Goal: Task Accomplishment & Management: Use online tool/utility

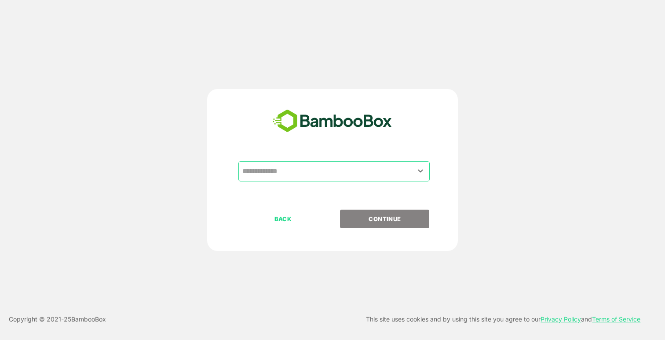
click at [320, 169] on input "text" at bounding box center [334, 171] width 188 height 17
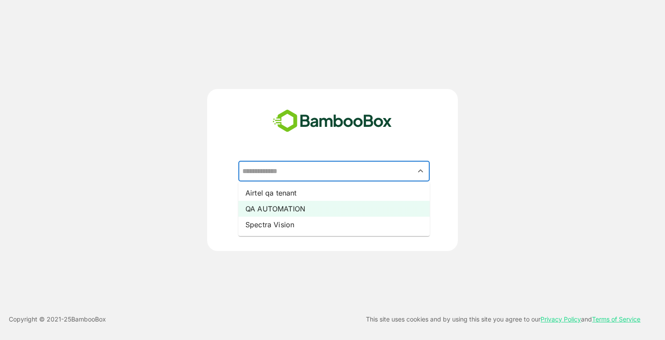
click at [301, 207] on li "QA AUTOMATION" at bounding box center [333, 209] width 191 height 16
type input "**********"
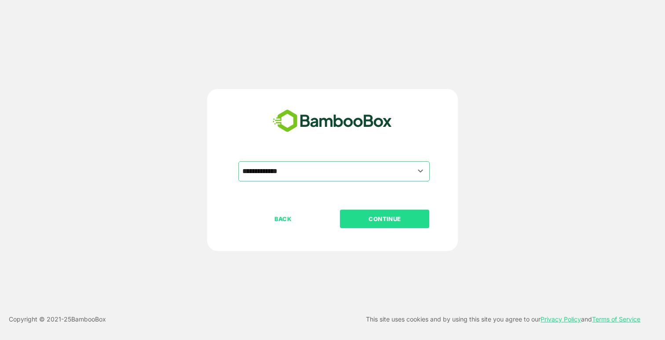
click at [399, 220] on p "CONTINUE" at bounding box center [385, 219] width 88 height 10
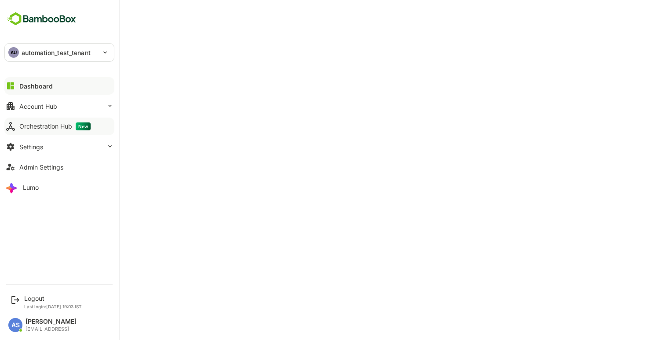
click at [25, 127] on div "Orchestration Hub New" at bounding box center [54, 126] width 71 height 8
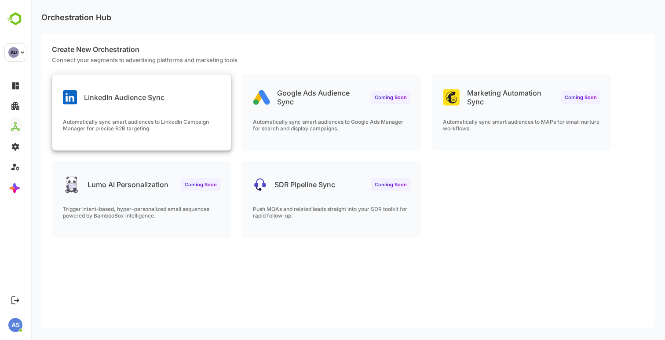
click at [158, 101] on div "LinkedIn Audience Sync" at bounding box center [114, 97] width 102 height 14
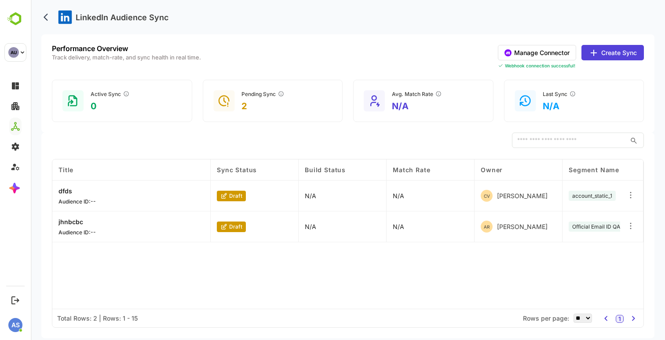
click at [515, 52] on button "Manage Connector" at bounding box center [537, 52] width 78 height 15
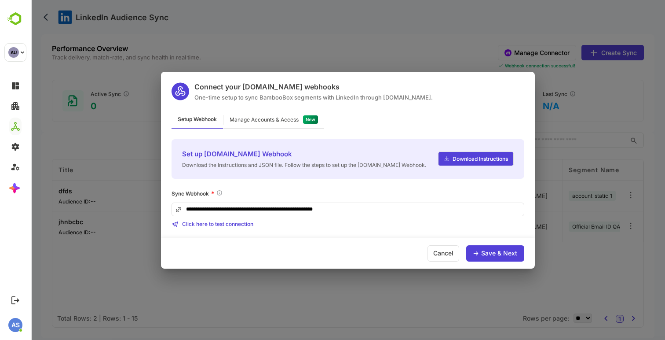
click at [278, 117] on div "Manage Accounts & Access" at bounding box center [264, 119] width 69 height 5
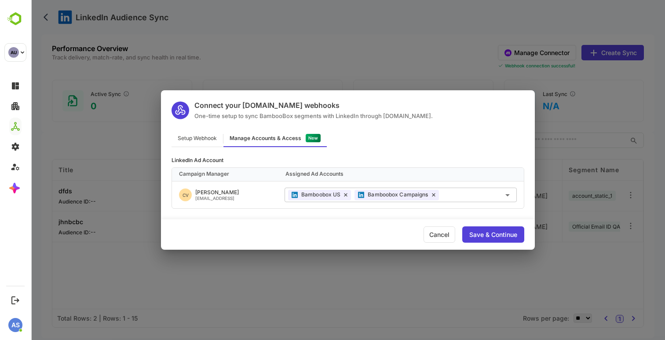
click at [282, 34] on div "Connect your Make.com webhooks One-time setup to sync BambooBox segments with L…" at bounding box center [348, 170] width 634 height 340
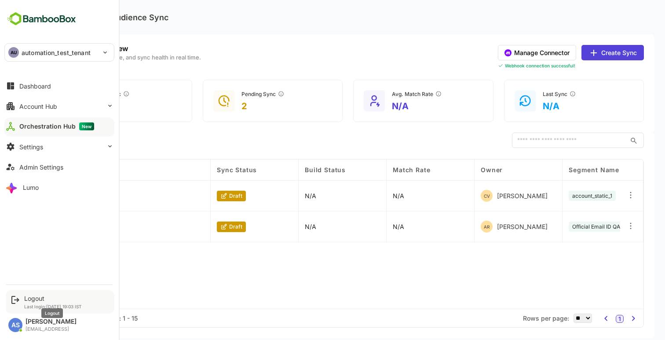
click at [33, 300] on div "Logout" at bounding box center [53, 297] width 58 height 7
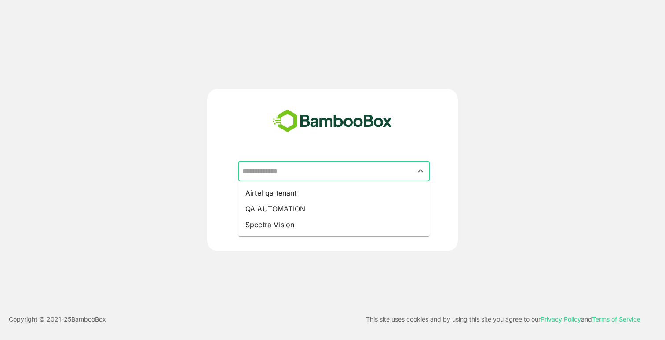
click at [305, 169] on input "text" at bounding box center [334, 171] width 188 height 17
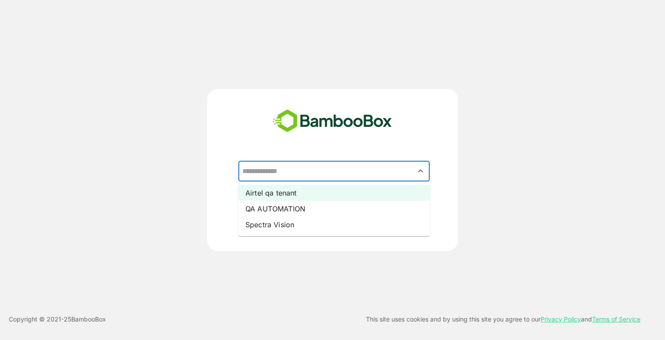
click at [288, 195] on li "Airtel qa tenant" at bounding box center [333, 193] width 191 height 16
type input "**********"
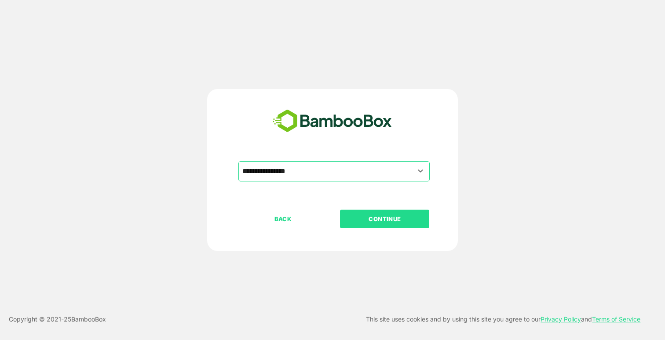
click at [374, 214] on p "CONTINUE" at bounding box center [385, 219] width 88 height 10
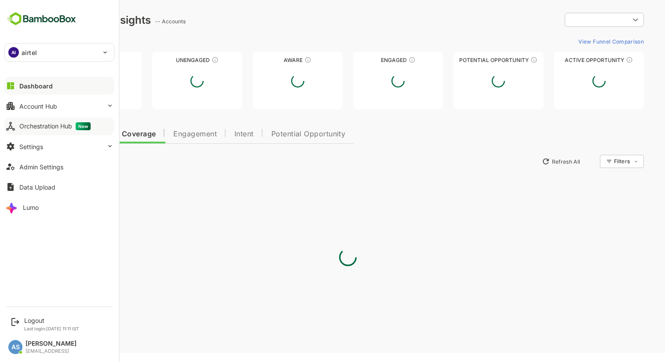
click at [44, 126] on div "Orchestration Hub New" at bounding box center [54, 126] width 71 height 8
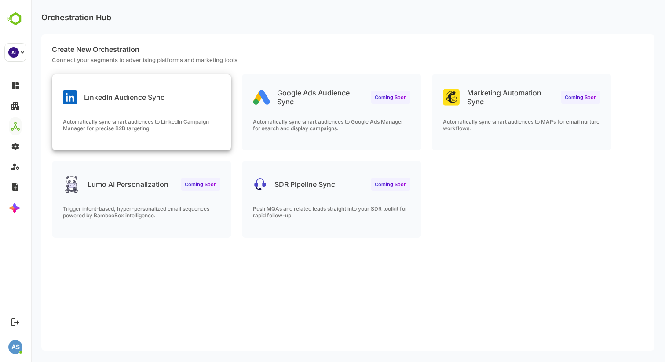
click at [194, 99] on div "LinkedIn Audience Sync" at bounding box center [141, 90] width 179 height 32
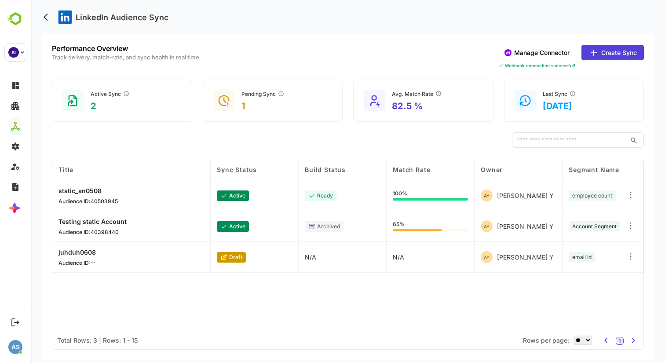
click at [534, 52] on button "Manage Connector" at bounding box center [537, 52] width 78 height 15
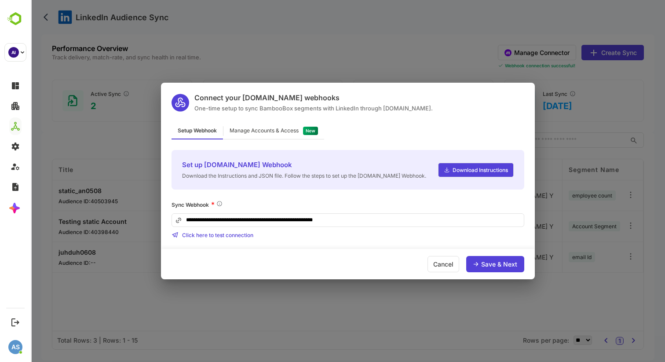
click at [280, 130] on div "Manage Accounts & Access" at bounding box center [264, 130] width 69 height 5
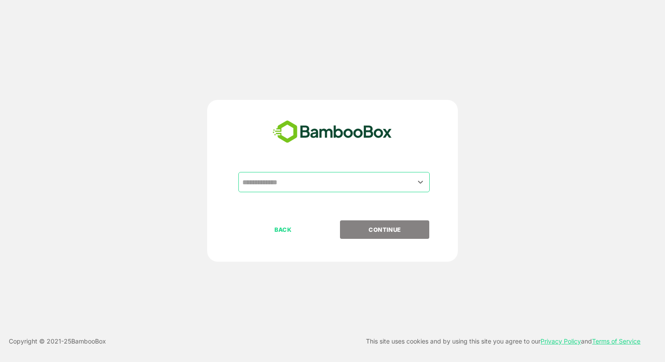
click at [293, 179] on input "text" at bounding box center [334, 182] width 188 height 17
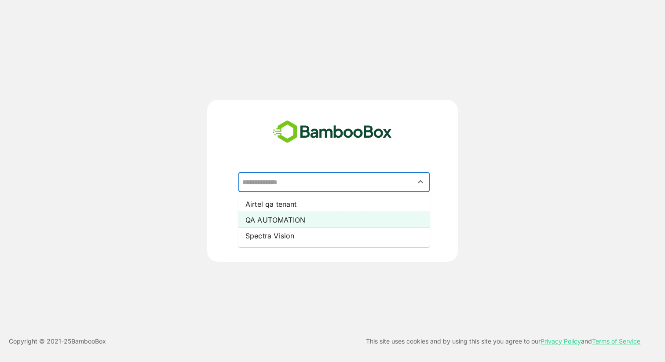
click at [285, 217] on li "QA AUTOMATION" at bounding box center [333, 220] width 191 height 16
type input "**********"
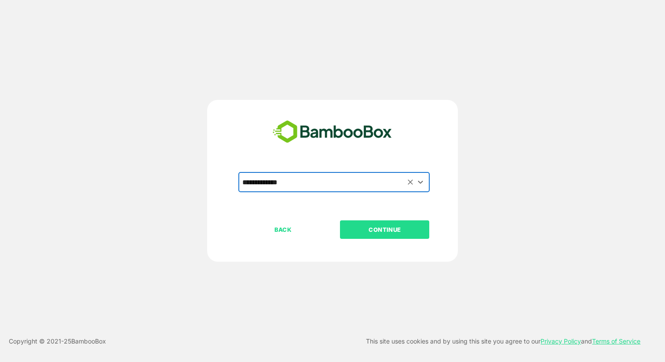
click at [384, 233] on p "CONTINUE" at bounding box center [385, 230] width 88 height 10
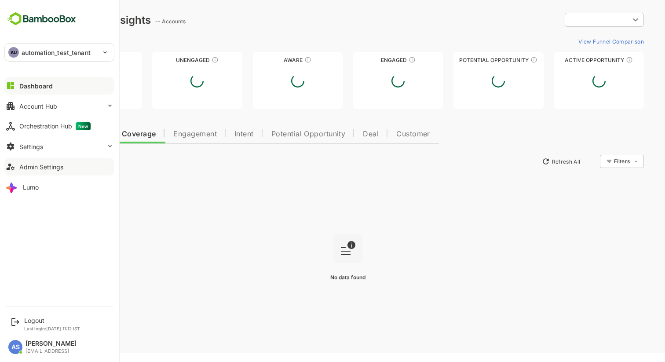
click at [42, 170] on button "Admin Settings" at bounding box center [59, 167] width 110 height 18
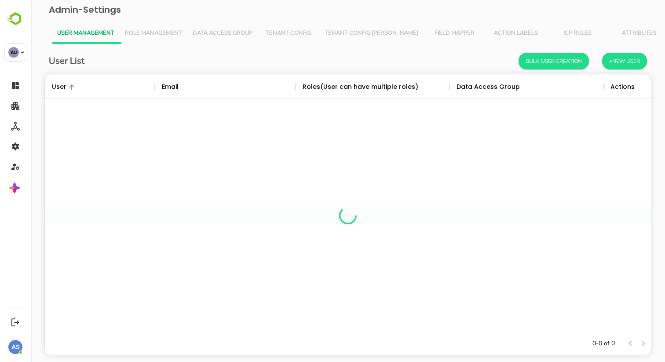
scroll to position [258, 606]
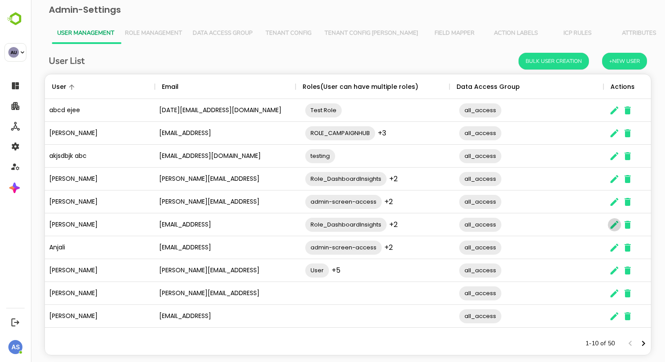
click at [611, 226] on icon "The User Data" at bounding box center [614, 225] width 11 height 11
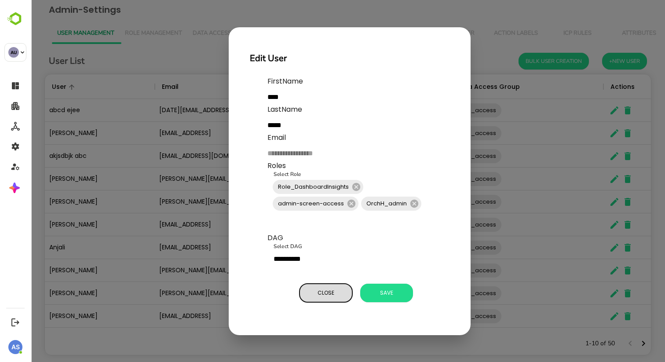
click at [329, 291] on span "Close" at bounding box center [326, 292] width 44 height 11
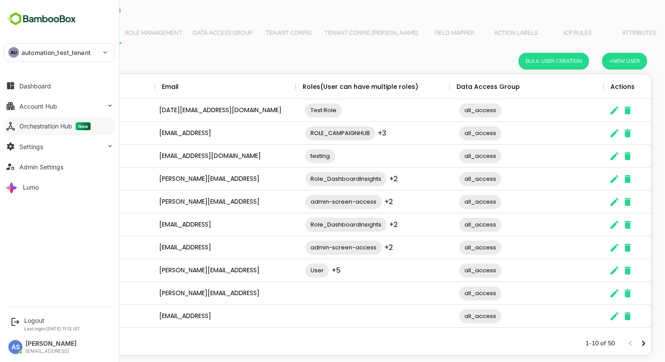
click at [37, 125] on div "Orchestration Hub New" at bounding box center [54, 126] width 71 height 8
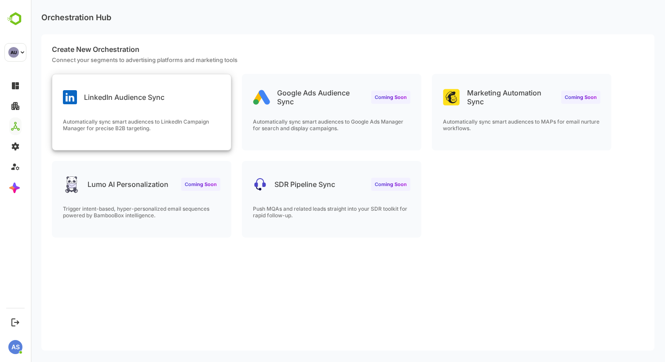
click at [175, 109] on div "LinkedIn Audience Sync Automatically sync smart audiences to LinkedIn Campaign …" at bounding box center [141, 112] width 179 height 76
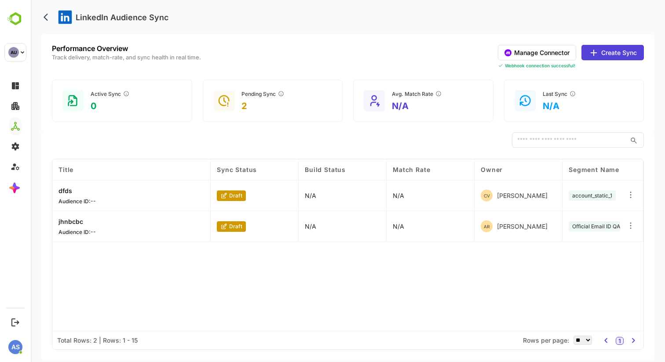
click at [545, 53] on button "Manage Connector" at bounding box center [537, 52] width 78 height 15
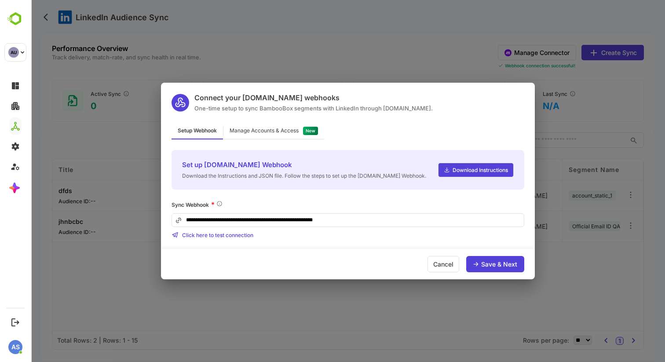
click at [276, 136] on div "Manage Accounts & Access" at bounding box center [273, 130] width 101 height 17
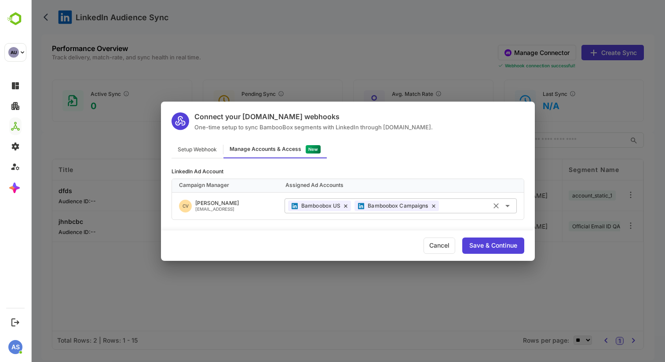
click at [452, 206] on input "text" at bounding box center [478, 205] width 71 height 15
click at [402, 160] on div "LinkedIn Ad Account Campaign Manager Assigned Ad Accounts CV chetan V chetan@ba…" at bounding box center [348, 189] width 374 height 62
click at [458, 205] on input "text" at bounding box center [478, 205] width 71 height 15
click at [368, 56] on div "Connect your Make.com webhooks One-time setup to sync BambooBox segments with L…" at bounding box center [348, 181] width 634 height 362
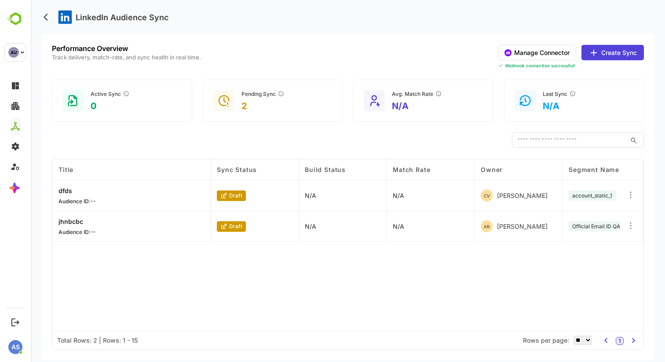
click at [630, 53] on button "Create Sync" at bounding box center [613, 52] width 62 height 15
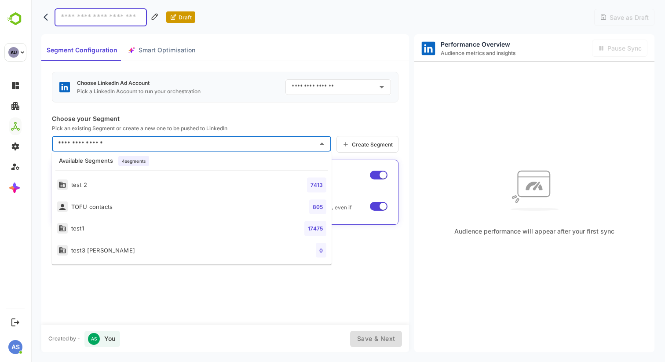
click at [92, 147] on input "text" at bounding box center [185, 144] width 258 height 14
click at [88, 191] on li "test 2 7413" at bounding box center [192, 185] width 280 height 22
type input "******"
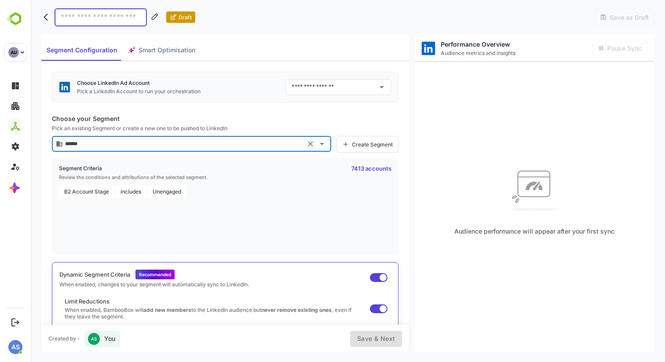
click at [354, 94] on input "text" at bounding box center [331, 87] width 84 height 14
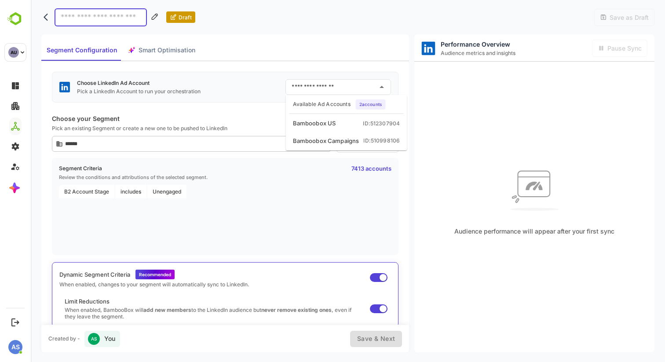
click at [252, 46] on div "Segment Configuration Smart Optimisation" at bounding box center [225, 47] width 368 height 27
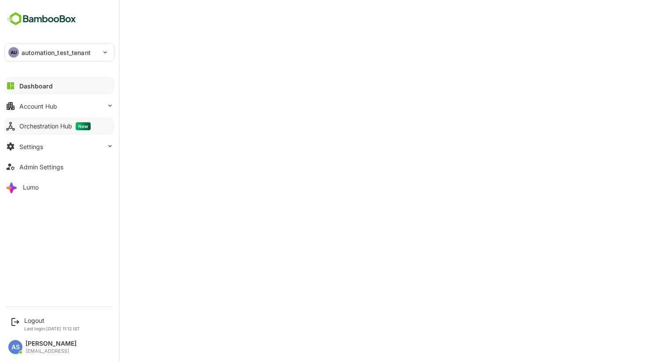
click at [28, 125] on div "Orchestration Hub New" at bounding box center [54, 126] width 71 height 8
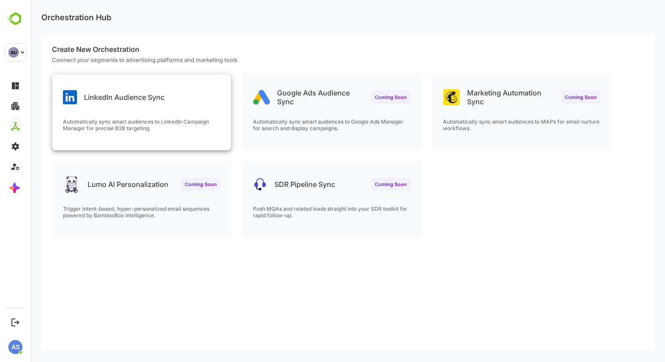
click at [151, 108] on div "LinkedIn Audience Sync Automatically sync smart audiences to LinkedIn Campaign …" at bounding box center [141, 112] width 179 height 76
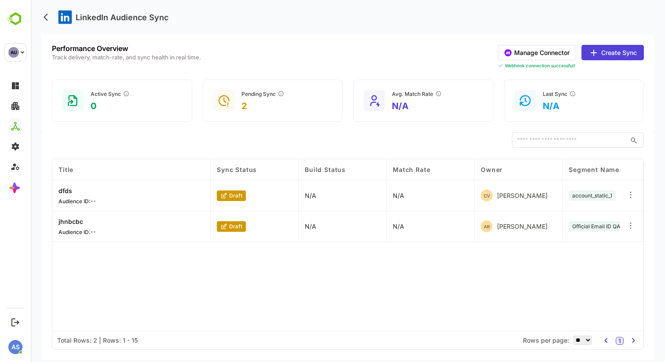
click at [70, 190] on p "dfds" at bounding box center [77, 190] width 37 height 7
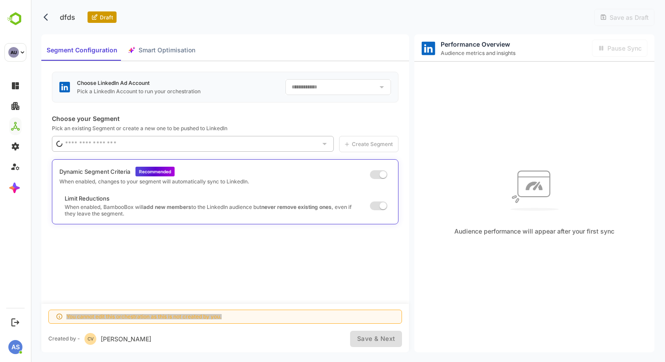
type input "**********"
